Goal: Check status: Check status

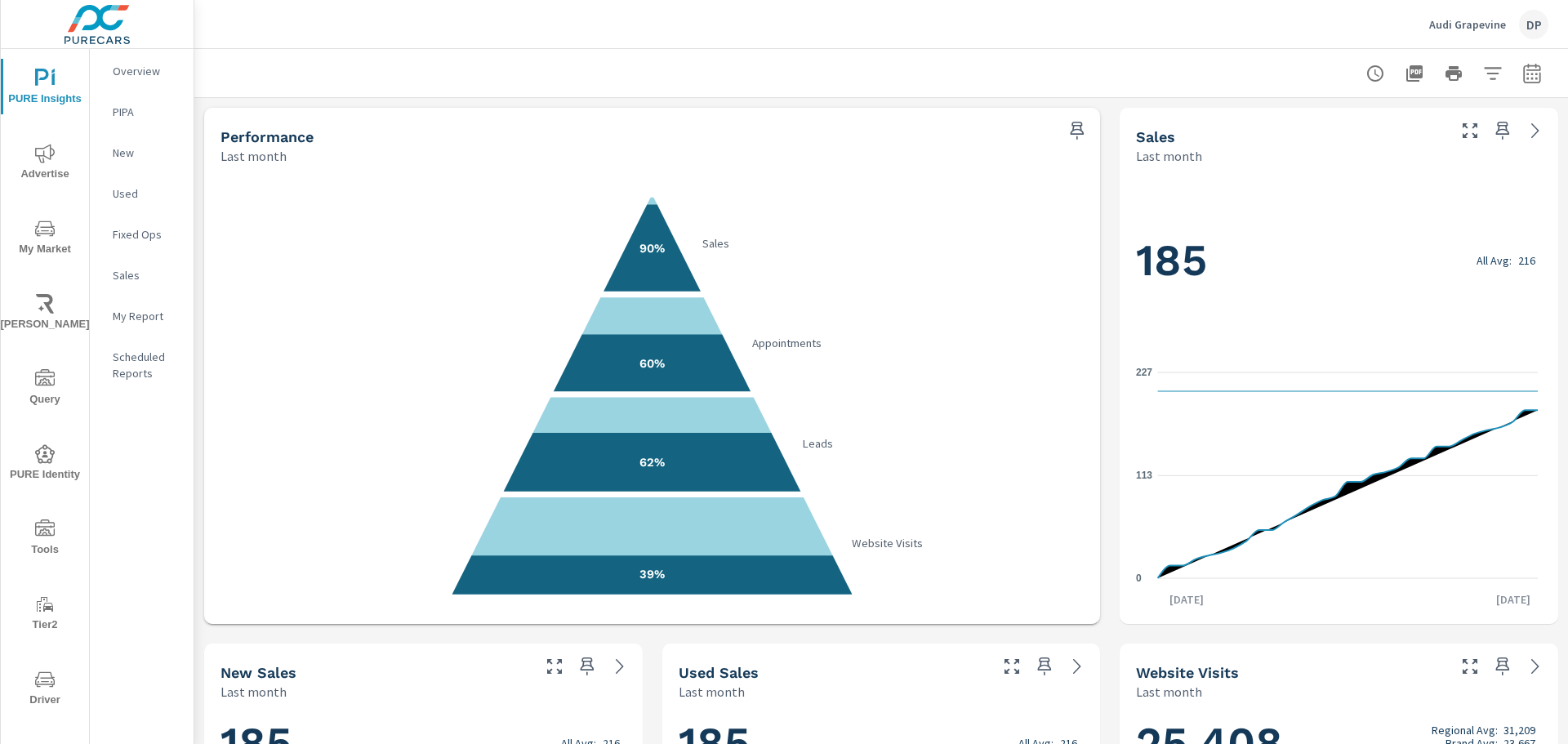
click at [1522, 89] on button "button" at bounding box center [1531, 73] width 32 height 32
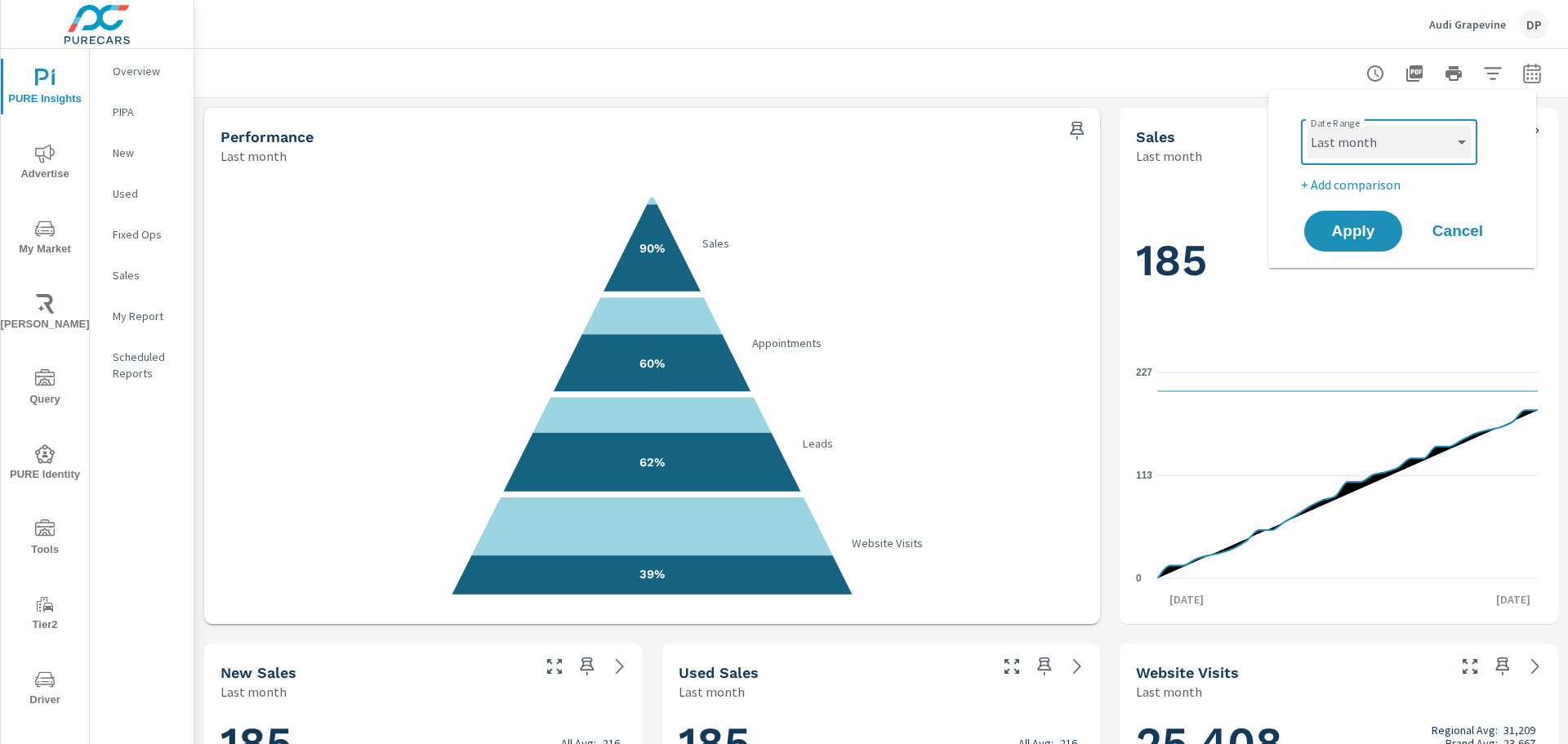
click at [1388, 157] on select "Custom Yesterday Last week Last 7 days Last 14 days Last 30 days Last 45 days L…" at bounding box center [1388, 141] width 163 height 32
click at [1307, 126] on select "Custom Yesterday Last week Last 7 days Last 14 days Last 30 days Last 45 days L…" at bounding box center [1388, 141] width 163 height 32
select select "Month to date"
click at [1349, 239] on span "Apply" at bounding box center [1353, 231] width 67 height 16
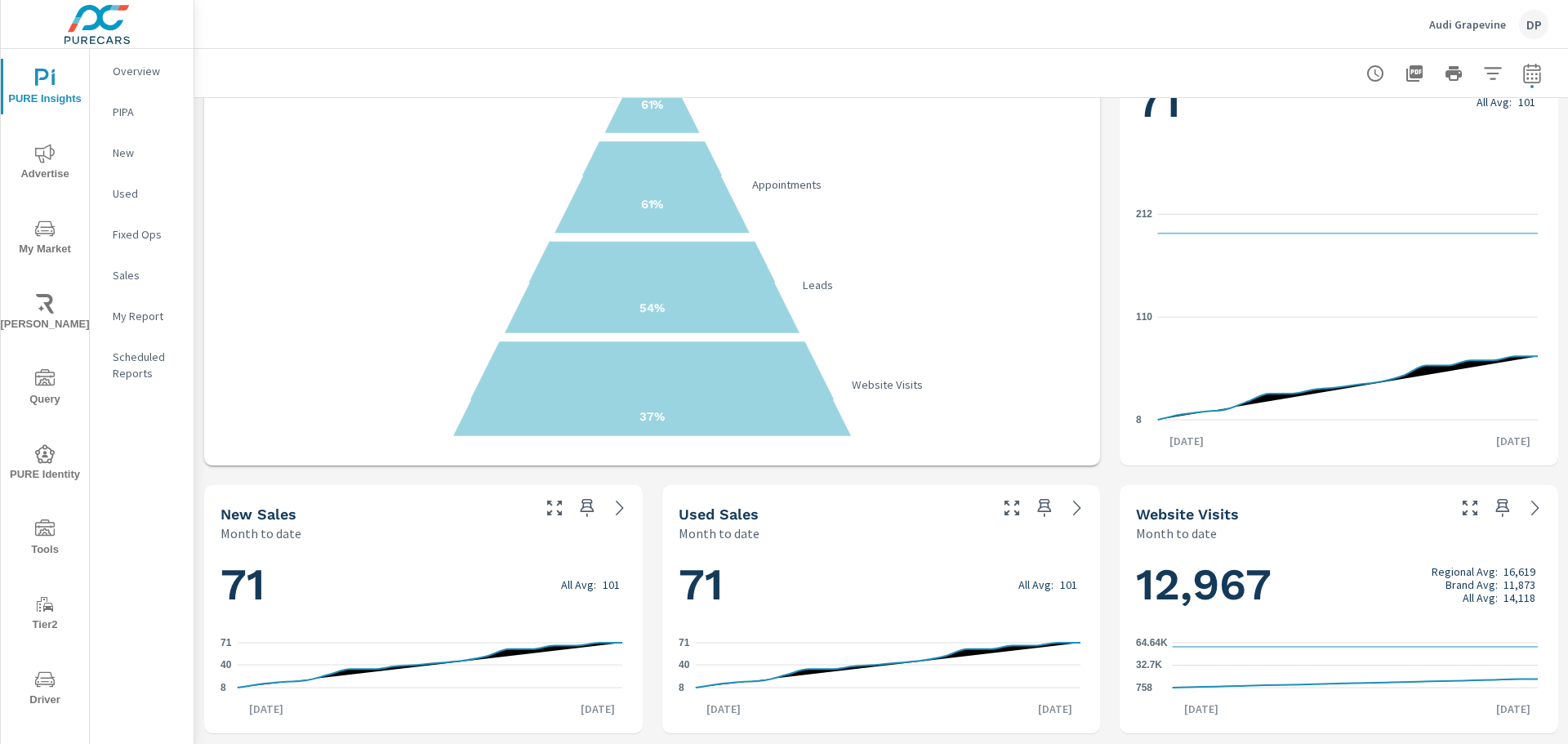
scroll to position [245, 0]
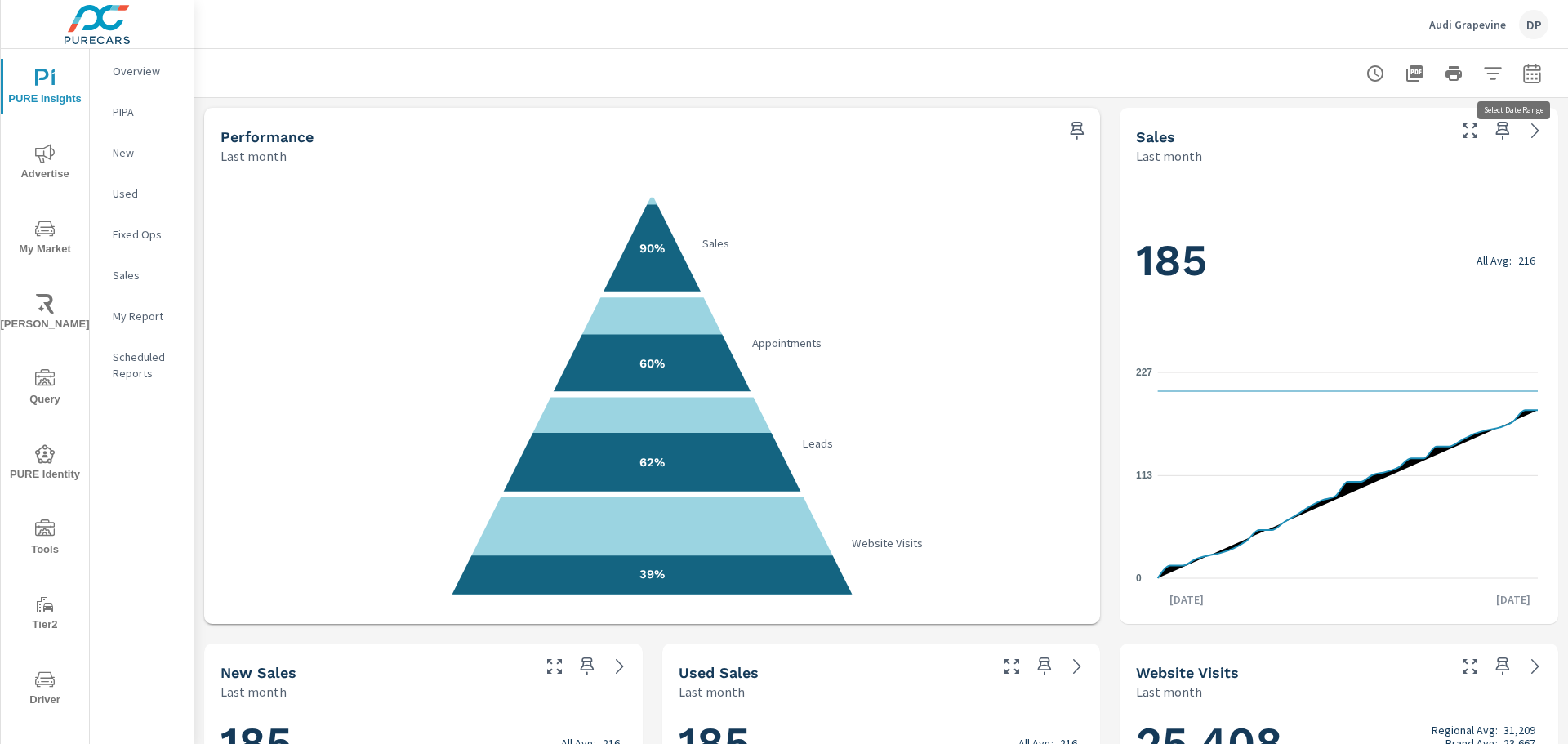
click at [1522, 76] on icon "button" at bounding box center [1532, 74] width 20 height 20
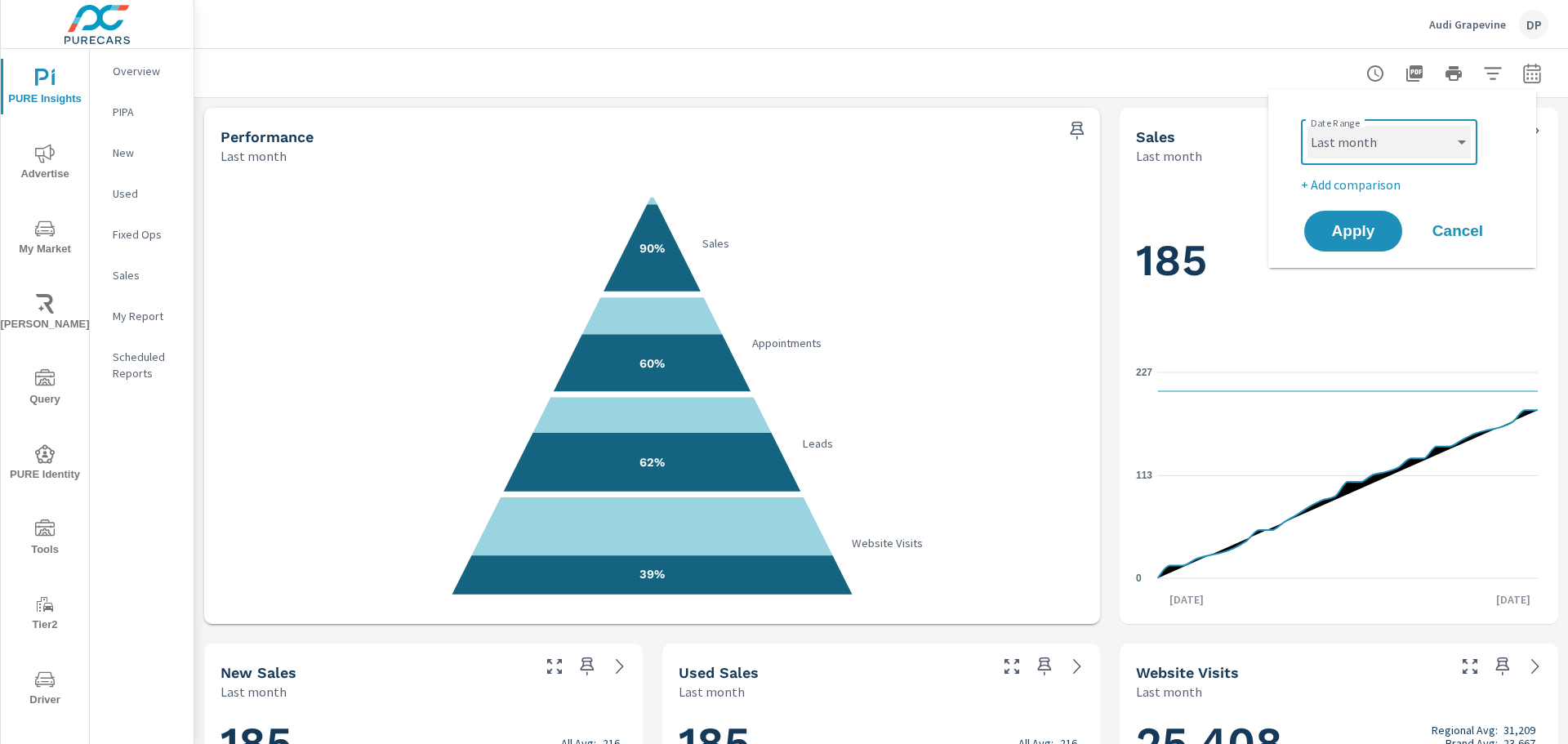
click at [1363, 150] on select "Custom [DATE] Last week Last 7 days Last 14 days Last 30 days Last 45 days Last…" at bounding box center [1388, 141] width 163 height 32
click at [1307, 126] on select "Custom [DATE] Last week Last 7 days Last 14 days Last 30 days Last 45 days Last…" at bounding box center [1388, 141] width 163 height 32
select select "Month to date"
click at [1368, 239] on span "Apply" at bounding box center [1353, 231] width 67 height 16
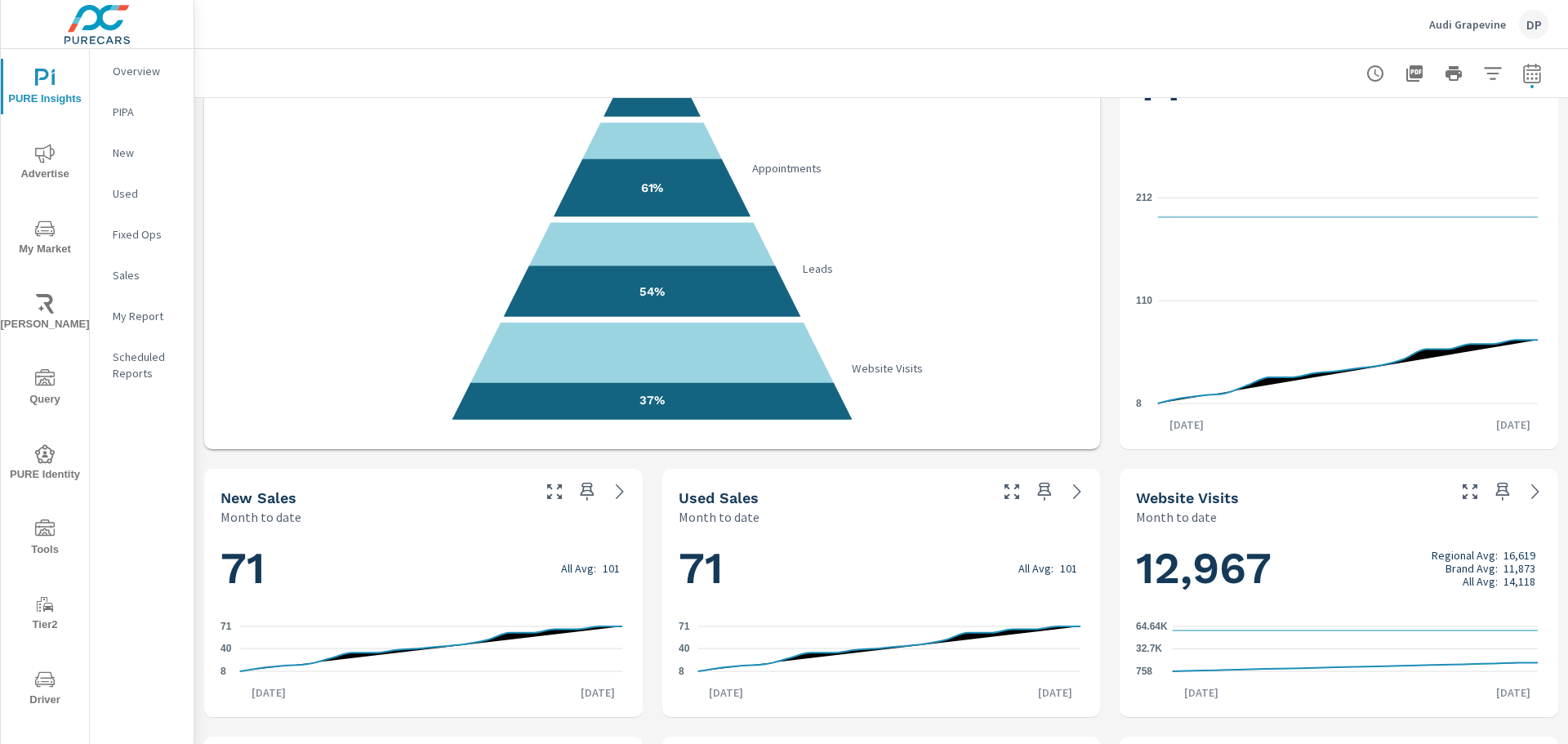
scroll to position [245, 0]
